Goal: Obtain resource: Obtain resource

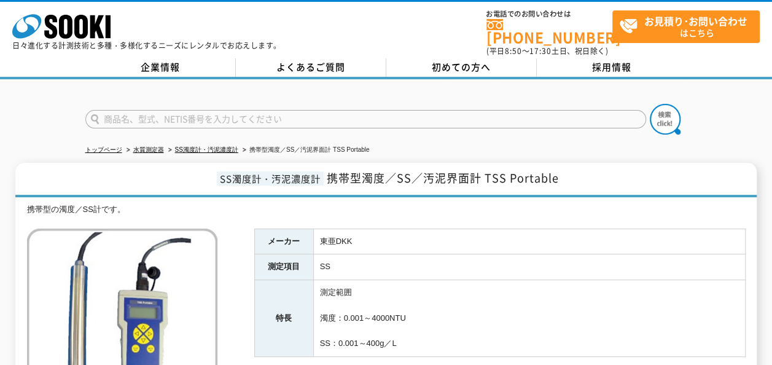
click at [409, 110] on input "text" at bounding box center [365, 119] width 560 height 18
type input "クロロフィル濁度計"
click at [649, 104] on button at bounding box center [664, 119] width 31 height 31
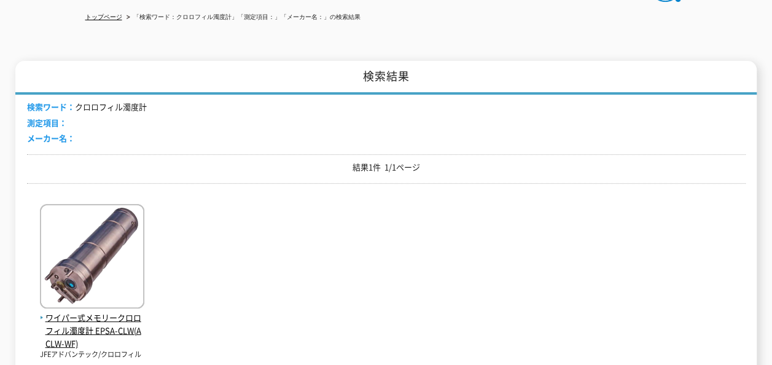
scroll to position [216, 0]
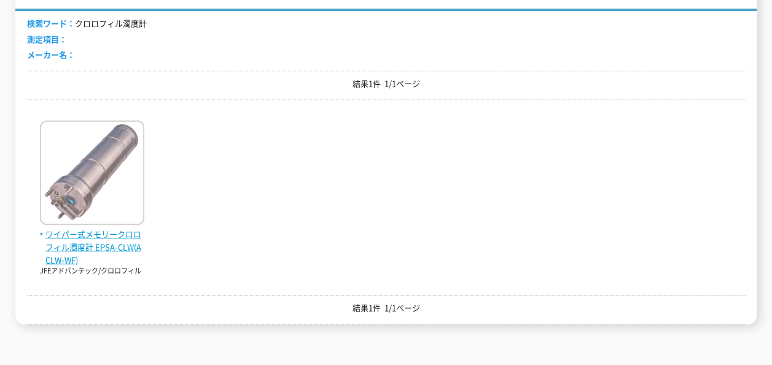
click at [90, 228] on span "ワイパー式メモリークロロフィル濁度計 EPSA-CLW(ACLW-WF)" at bounding box center [92, 247] width 104 height 38
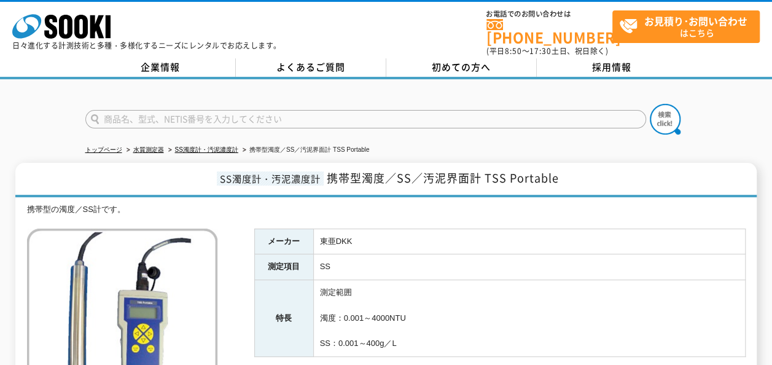
click at [165, 110] on input "text" at bounding box center [365, 119] width 560 height 18
type input "濁度計"
click at [649, 104] on button at bounding box center [664, 119] width 31 height 31
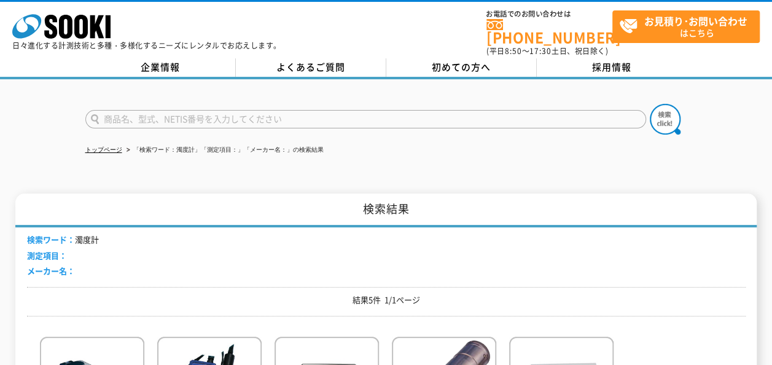
scroll to position [174, 0]
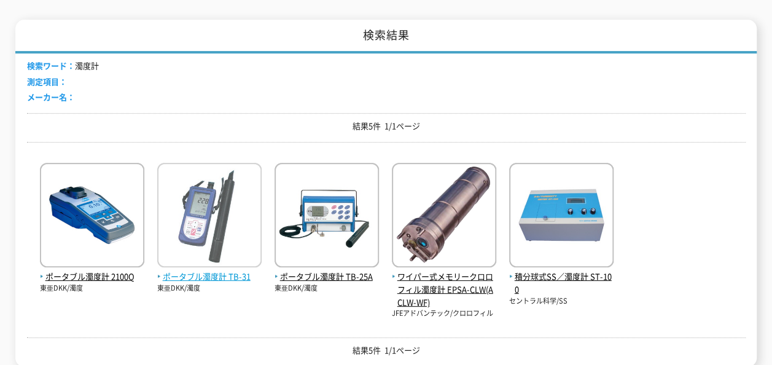
click at [233, 270] on span "ポータブル濁度計 TB-31" at bounding box center [209, 276] width 104 height 13
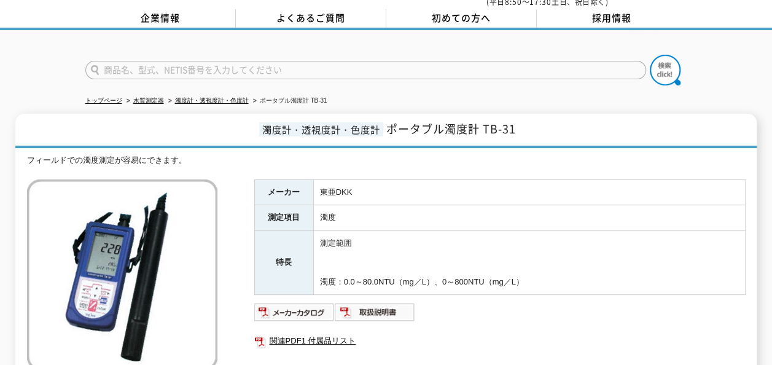
scroll to position [59, 0]
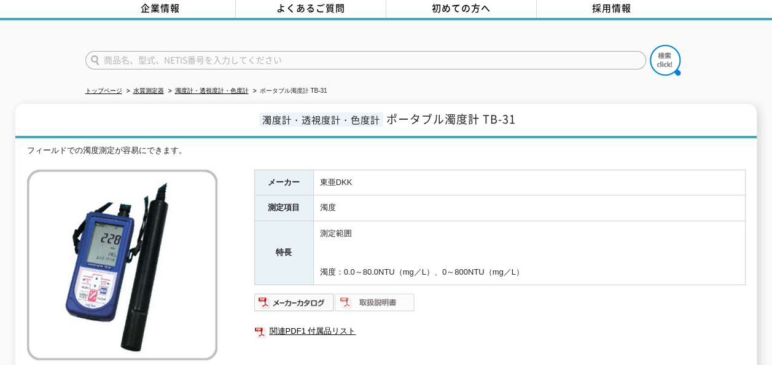
click at [382, 295] on img at bounding box center [375, 302] width 80 height 20
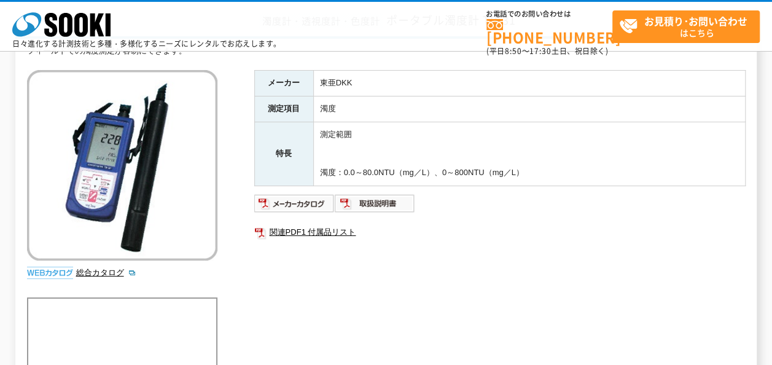
scroll to position [102, 0]
click at [328, 228] on link "関連PDF1 付属品リスト" at bounding box center [499, 231] width 491 height 16
